Goal: Task Accomplishment & Management: Use online tool/utility

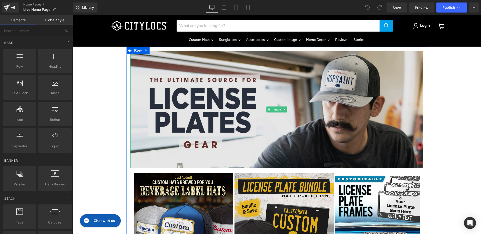
click at [237, 104] on img "Main content" at bounding box center [276, 110] width 293 height 118
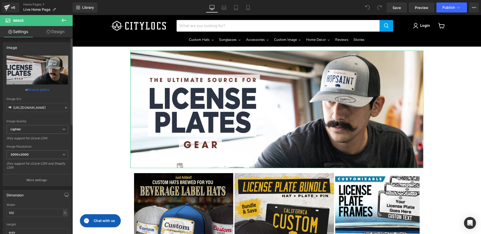
click at [42, 89] on link "Browse gallery" at bounding box center [38, 89] width 21 height 9
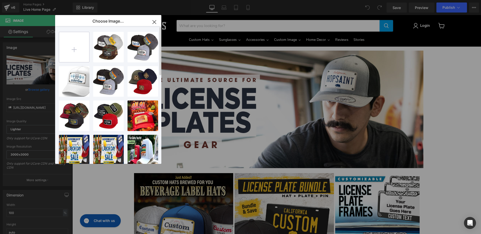
click at [72, 49] on input "file" at bounding box center [74, 47] width 30 height 30
type input "C:\fakepath\[DATE]-Home-Banner-2025-3.jpg"
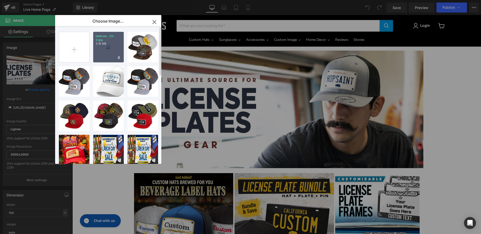
click at [108, 52] on div "Hallowe...25-3.jpg 2.19 MB" at bounding box center [108, 47] width 31 height 31
type input "[URL][DOMAIN_NAME]"
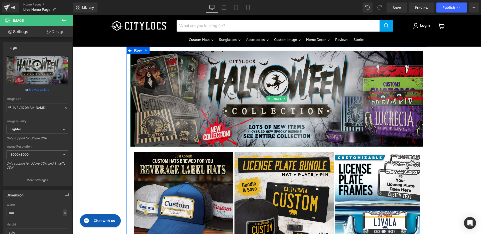
click at [290, 121] on img "Main content" at bounding box center [276, 99] width 293 height 96
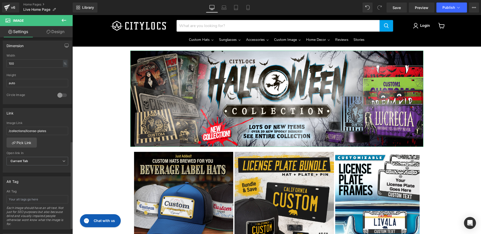
scroll to position [149, 0]
click at [25, 143] on link "Pick Link" at bounding box center [22, 143] width 30 height 10
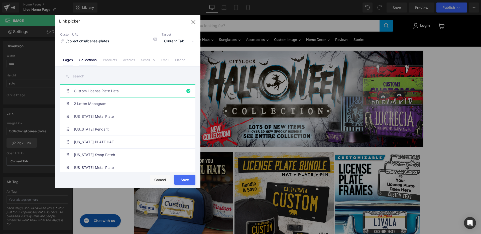
click at [65, 61] on link "Pages" at bounding box center [68, 62] width 10 height 8
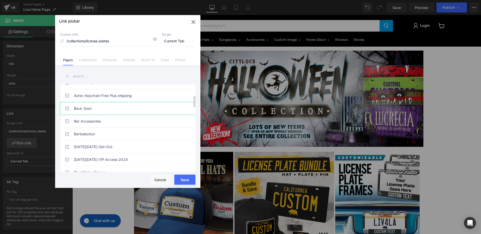
scroll to position [111, 0]
click at [86, 77] on input "text" at bounding box center [127, 76] width 135 height 11
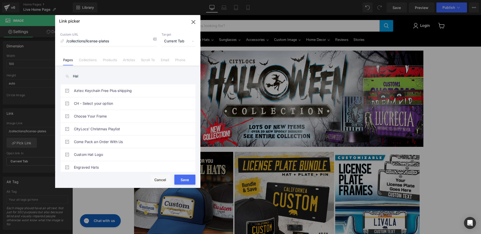
scroll to position [0, 0]
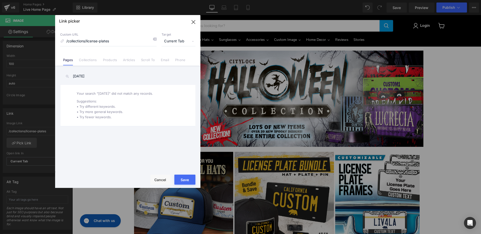
click at [86, 78] on input "[DATE]" at bounding box center [127, 76] width 135 height 11
type input "[DATE]"
click at [99, 41] on input "/collections/license-plates" at bounding box center [108, 42] width 97 height 10
click at [122, 44] on input "/collections/license-plates" at bounding box center [108, 42] width 97 height 10
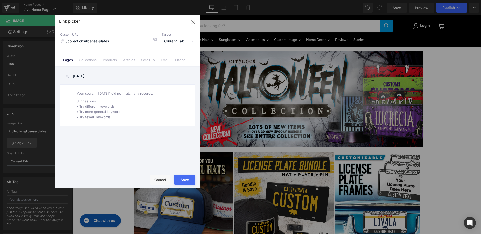
click at [119, 40] on input "/collections/license-plates" at bounding box center [108, 42] width 97 height 10
paste input "[URL][DOMAIN_NAME]"
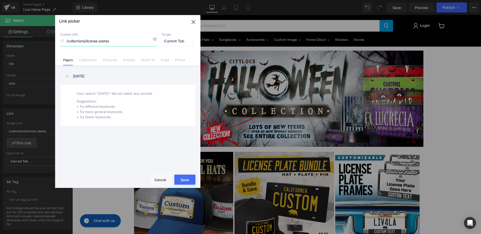
type input "[URL][DOMAIN_NAME]"
click at [188, 179] on button "Save" at bounding box center [185, 180] width 21 height 10
type input "[URL][DOMAIN_NAME]"
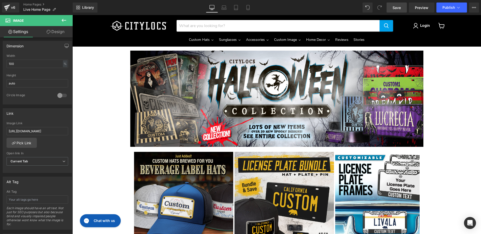
click at [393, 8] on link "Save" at bounding box center [397, 8] width 20 height 10
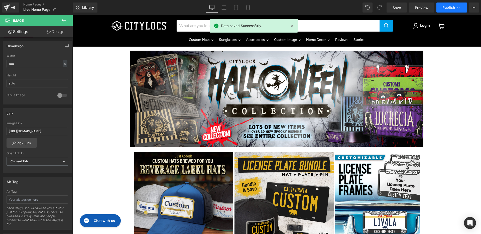
click at [446, 7] on span "Publish" at bounding box center [449, 8] width 13 height 4
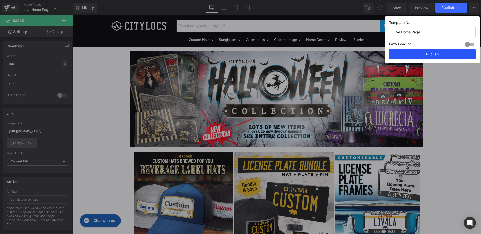
click at [431, 53] on button "Publish" at bounding box center [432, 54] width 87 height 10
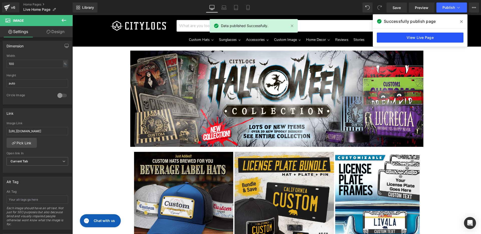
click at [419, 38] on link "View Live Page" at bounding box center [420, 38] width 87 height 10
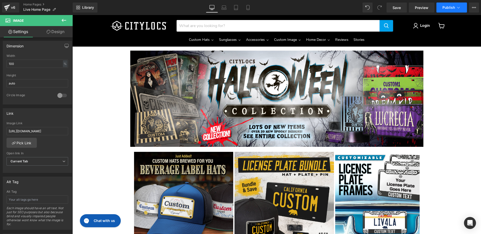
click at [456, 8] on icon at bounding box center [458, 7] width 5 height 5
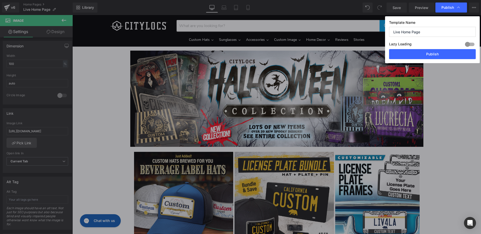
click at [467, 44] on div at bounding box center [470, 44] width 12 height 8
click at [452, 53] on button "Publish" at bounding box center [432, 54] width 87 height 10
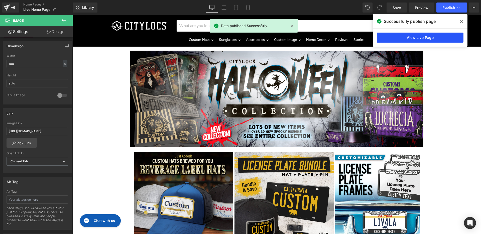
click at [423, 38] on link "View Live Page" at bounding box center [420, 38] width 87 height 10
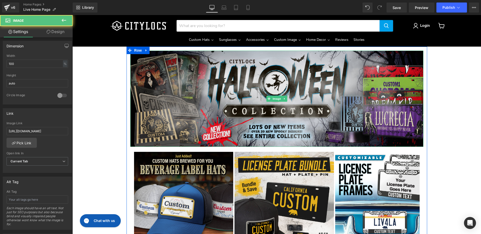
click at [193, 87] on img "Main content" at bounding box center [276, 99] width 293 height 96
click at [172, 94] on img "Main content" at bounding box center [276, 99] width 293 height 96
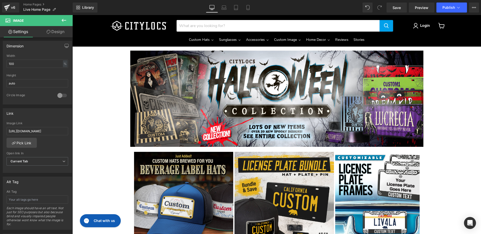
click at [63, 19] on icon at bounding box center [64, 20] width 6 height 6
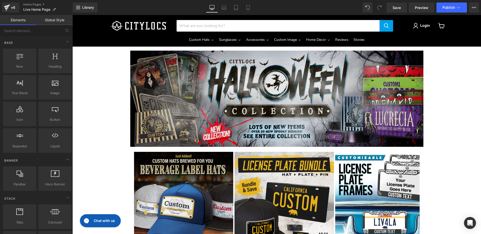
click at [173, 124] on img "Main content" at bounding box center [276, 99] width 293 height 96
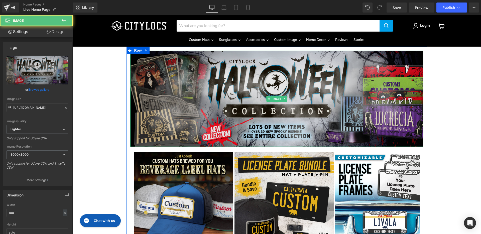
click at [174, 123] on img "Main content" at bounding box center [276, 99] width 293 height 96
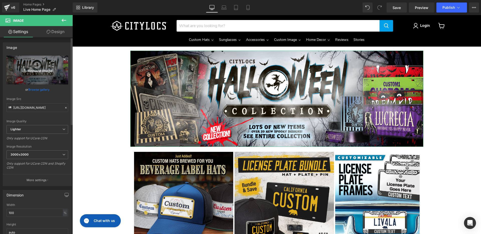
click at [38, 72] on icon "Replace Image" at bounding box center [37, 70] width 40 height 6
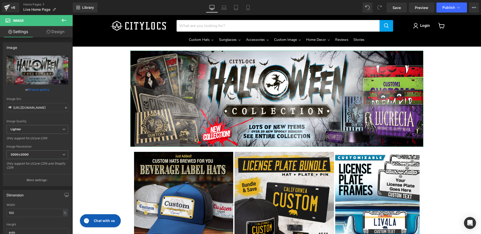
click at [31, 89] on link "Browse gallery" at bounding box center [38, 89] width 21 height 9
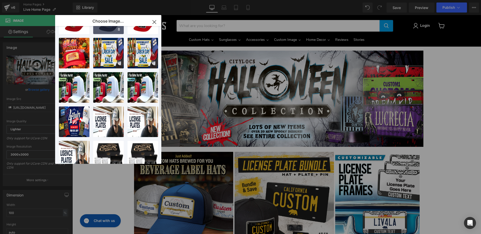
scroll to position [94, 0]
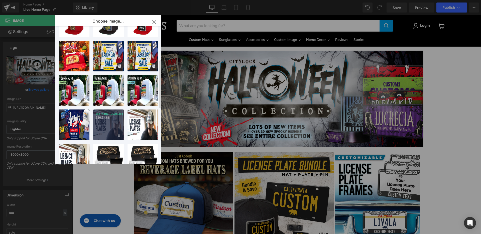
click at [111, 131] on div "top_hom...2025.jpg 526.54 KB" at bounding box center [108, 125] width 31 height 31
type input "[URL][DOMAIN_NAME]"
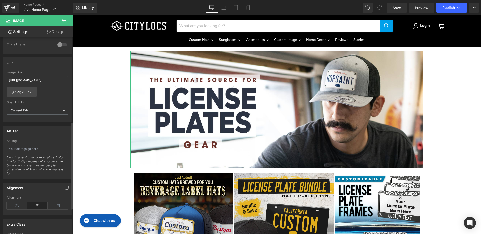
scroll to position [202, 0]
click at [23, 90] on link "Pick Link" at bounding box center [22, 91] width 30 height 10
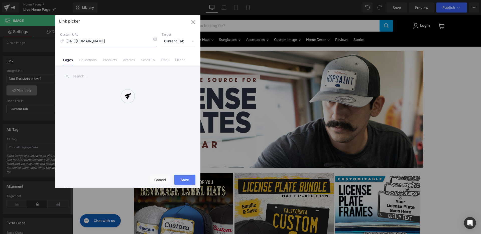
scroll to position [0, 161]
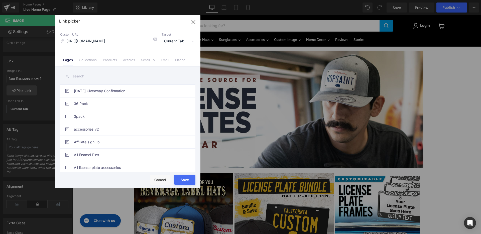
click at [84, 76] on input "text" at bounding box center [127, 76] width 135 height 11
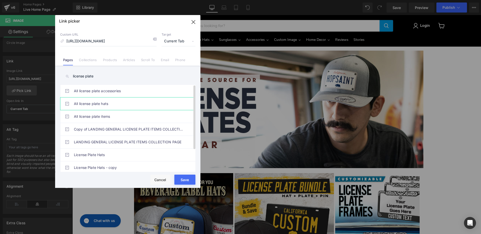
type input "license plate"
click at [101, 105] on link "All license plate hats" at bounding box center [129, 104] width 110 height 13
type input "/pages/all-license-plate-hats"
click at [187, 179] on button "Save" at bounding box center [185, 180] width 21 height 10
type input "/pages/all-license-plate-hats"
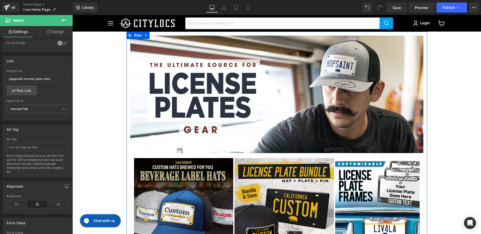
scroll to position [91, 0]
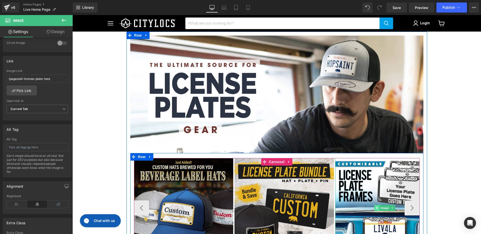
click at [376, 207] on icon "Main content" at bounding box center [377, 208] width 3 height 3
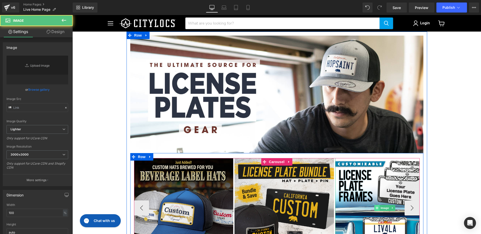
type input "[URL][DOMAIN_NAME]"
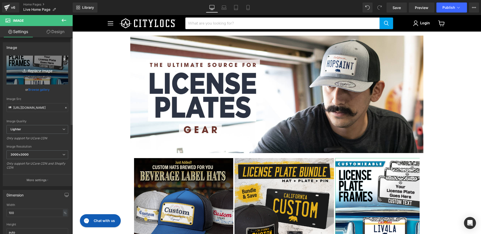
click at [39, 71] on icon "Replace Image" at bounding box center [37, 70] width 40 height 6
type input "C:\fakepath\[DATE]-Banner-2025-Square.jpg"
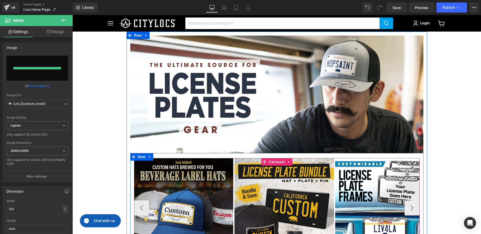
type input "[URL][DOMAIN_NAME]"
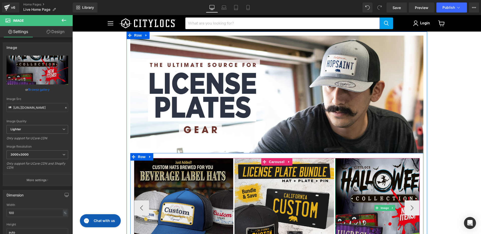
click at [378, 158] on img "Main content" at bounding box center [386, 208] width 100 height 100
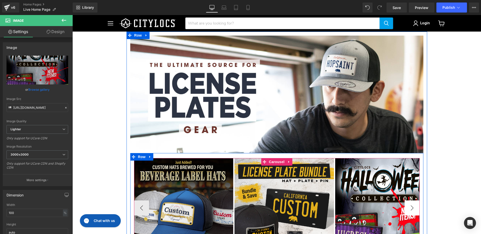
click at [408, 201] on button "›" at bounding box center [412, 208] width 15 height 15
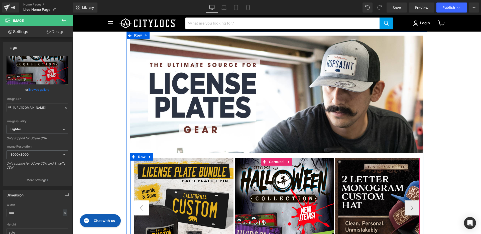
click at [137, 201] on button "‹" at bounding box center [141, 208] width 15 height 15
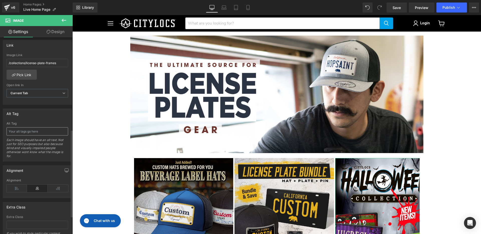
scroll to position [218, 0]
click at [27, 71] on link "Pick Link" at bounding box center [22, 74] width 30 height 10
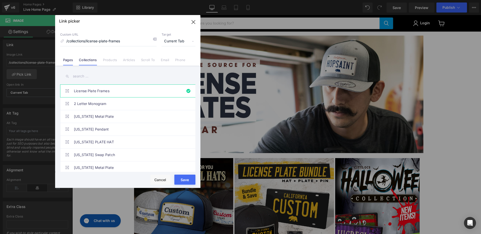
click at [68, 60] on link "Pages" at bounding box center [68, 62] width 10 height 8
click at [91, 76] on input "text" at bounding box center [127, 76] width 135 height 11
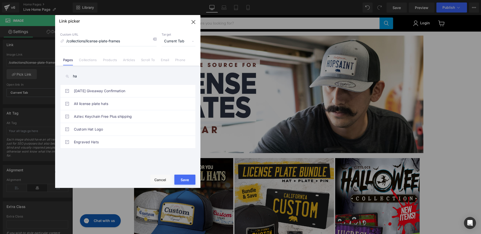
type input "h"
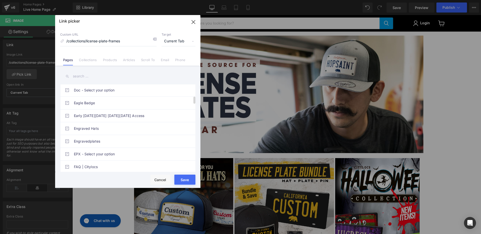
scroll to position [0, 0]
click at [85, 61] on link "Collections" at bounding box center [88, 62] width 18 height 8
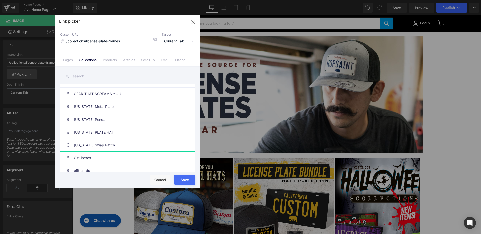
scroll to position [2190, 0]
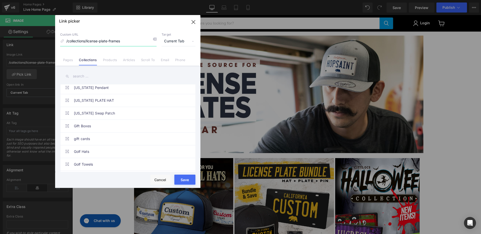
click at [83, 41] on input "/collections/license-plate-frames" at bounding box center [108, 42] width 97 height 10
paste input "[URL][DOMAIN_NAME]"
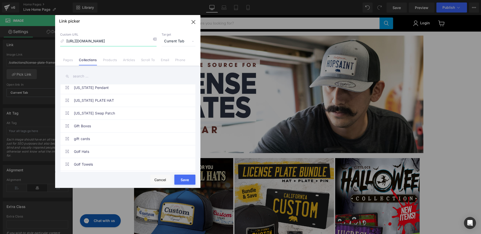
type input "[URL][DOMAIN_NAME]"
click at [186, 181] on button "Save" at bounding box center [185, 180] width 21 height 10
type input "[URL][DOMAIN_NAME]"
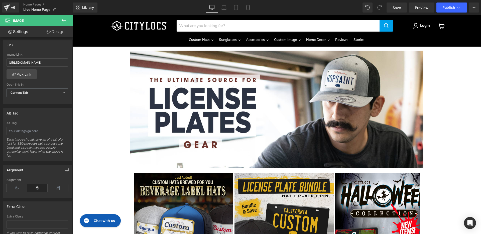
scroll to position [15, 0]
click at [449, 6] on span "Publish" at bounding box center [449, 8] width 13 height 4
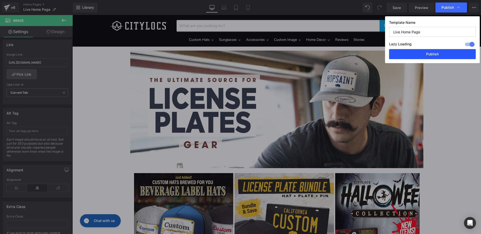
click at [437, 54] on button "Publish" at bounding box center [432, 54] width 87 height 10
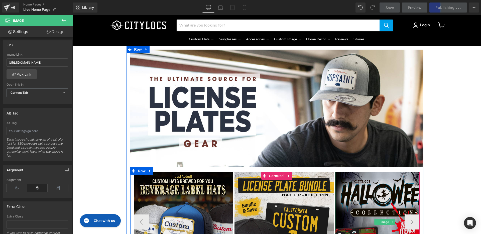
scroll to position [54, 0]
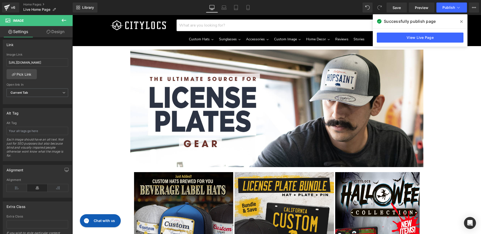
click at [461, 21] on icon at bounding box center [462, 22] width 3 height 4
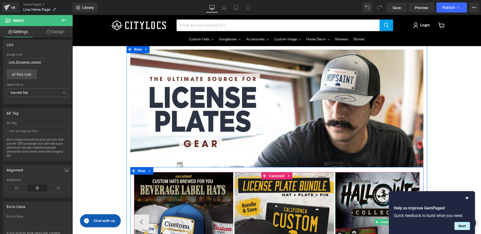
click at [355, 172] on img "Main content" at bounding box center [386, 222] width 100 height 100
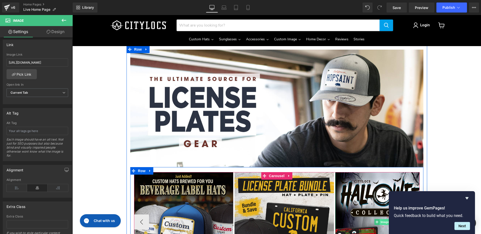
click at [380, 219] on span "Image" at bounding box center [385, 222] width 11 height 6
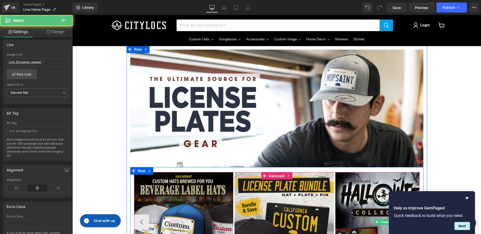
click at [371, 180] on img "Main content" at bounding box center [386, 222] width 100 height 100
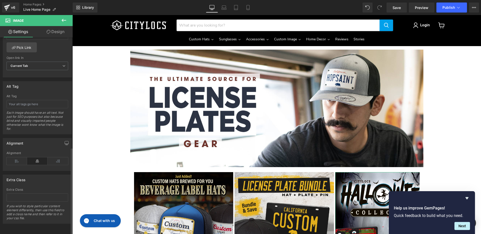
scroll to position [0, 0]
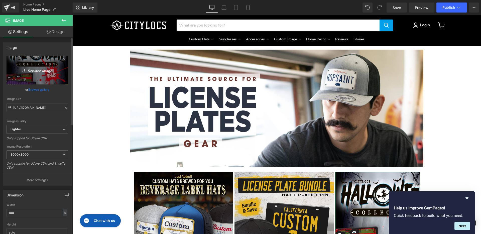
click at [31, 70] on icon "Replace Image" at bounding box center [37, 70] width 40 height 6
type input "C:\fakepath\[DATE]-Banner-2025-1200x1200.jpg"
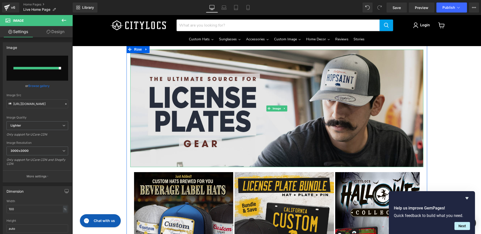
type input "[URL][DOMAIN_NAME]"
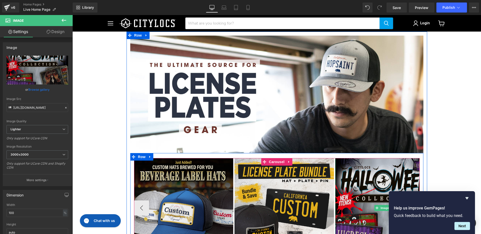
click at [380, 160] on img "Main content" at bounding box center [386, 208] width 100 height 100
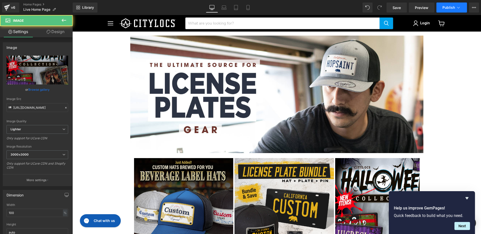
click at [449, 6] on span "Publish" at bounding box center [449, 8] width 13 height 4
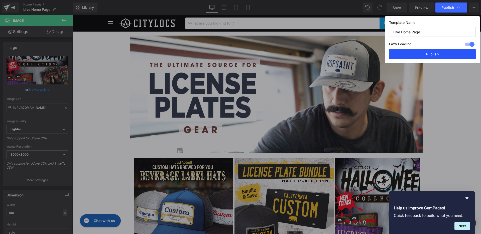
click at [431, 53] on button "Publish" at bounding box center [432, 54] width 87 height 10
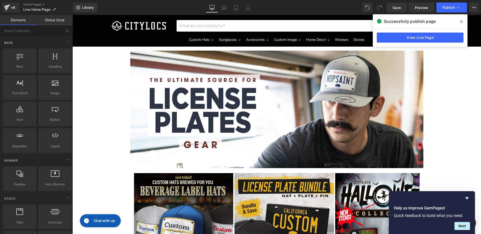
click at [462, 21] on icon at bounding box center [462, 22] width 3 height 4
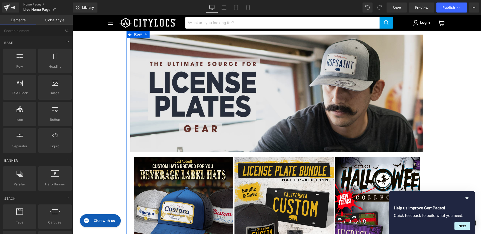
scroll to position [98, 0]
